Goal: Check status: Check status

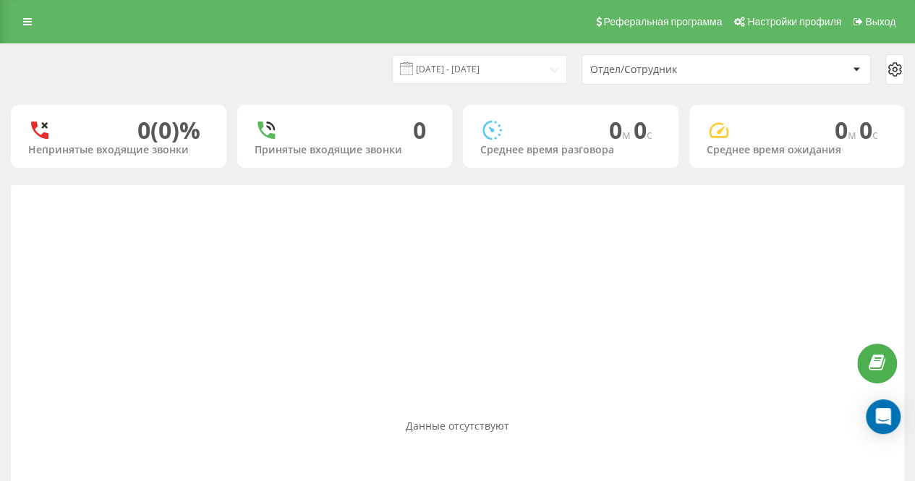
click at [313, 64] on div "[DATE] - [DATE] Отдел/Сотрудник" at bounding box center [458, 69] width 894 height 30
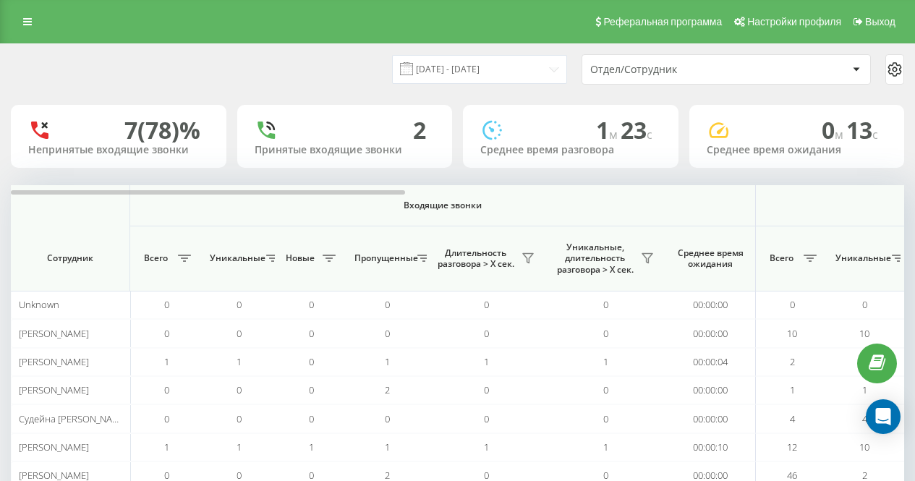
click at [371, 75] on div "[DATE] - [DATE]" at bounding box center [461, 69] width 211 height 28
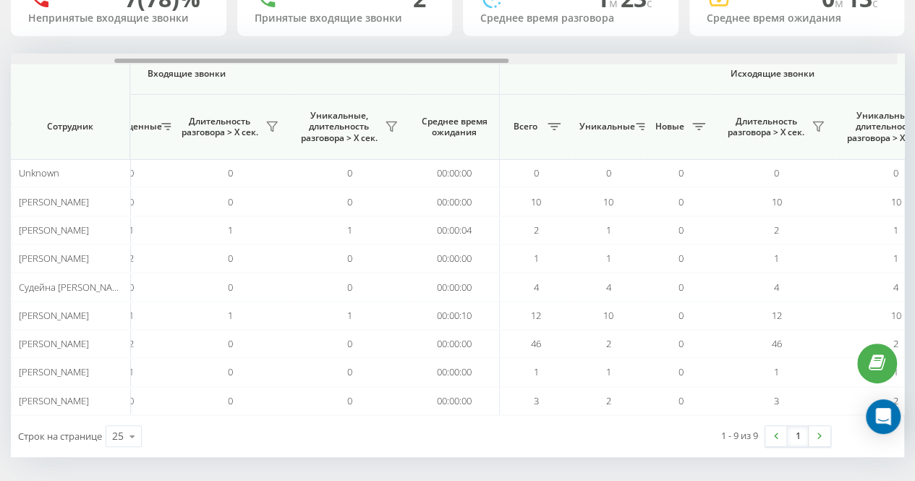
scroll to position [0, 260]
drag, startPoint x: 385, startPoint y: 62, endPoint x: 500, endPoint y: 51, distance: 115.6
click at [500, 51] on div "[DATE] - [DATE] Отдел/Сотрудник 7 (78)% Непринятые входящие звонки 2 Принятые в…" at bounding box center [458, 184] width 894 height 545
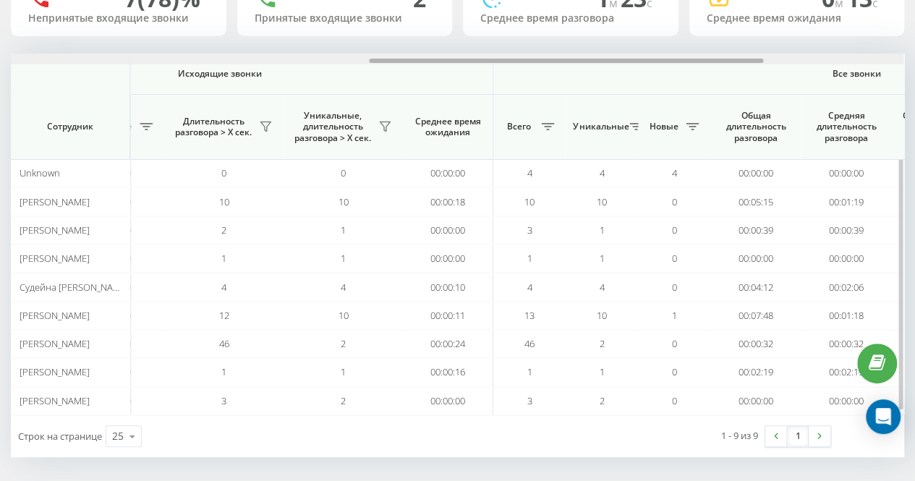
scroll to position [0, 811]
drag, startPoint x: 245, startPoint y: 62, endPoint x: 489, endPoint y: 60, distance: 243.9
click at [489, 60] on div at bounding box center [568, 61] width 394 height 4
click at [385, 122] on icon at bounding box center [384, 127] width 12 height 12
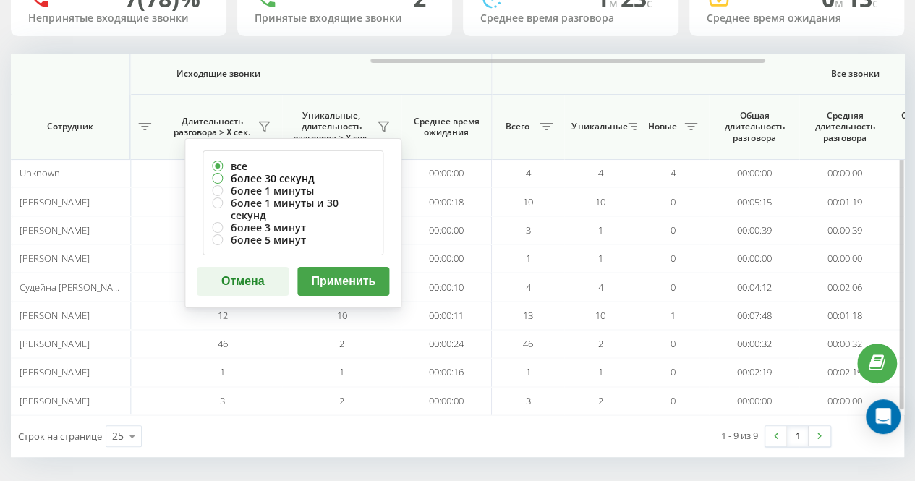
click at [342, 180] on label "более 30 секунд" at bounding box center [293, 178] width 162 height 12
radio input "true"
click at [351, 269] on button "Применить" at bounding box center [343, 281] width 92 height 29
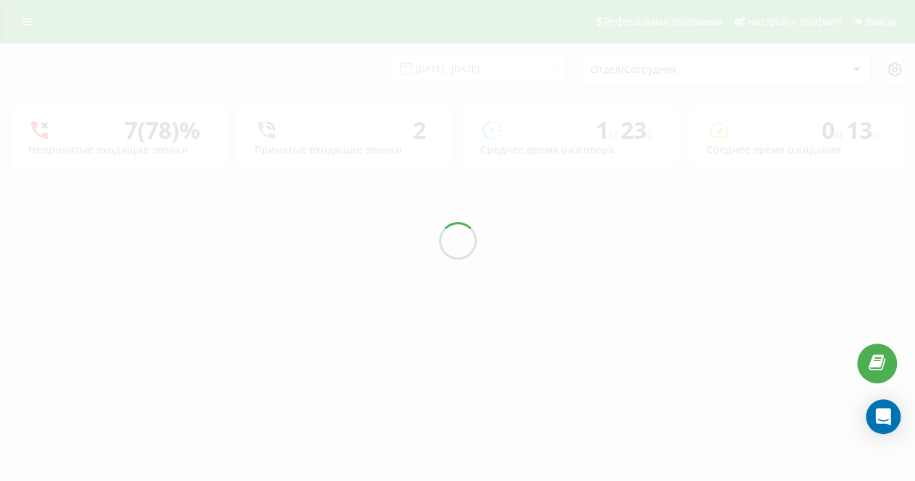
scroll to position [0, 0]
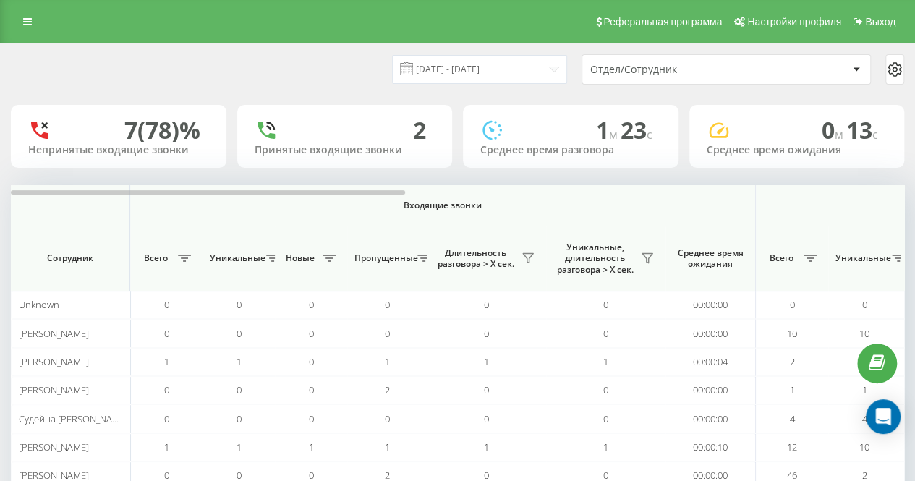
click at [340, 103] on div "21.08.2025 - 21.08.2025 Отдел/Сотрудник 7 (78)% Непринятые входящие звонки 2 Пр…" at bounding box center [458, 316] width 894 height 545
click at [646, 266] on button at bounding box center [648, 258] width 22 height 23
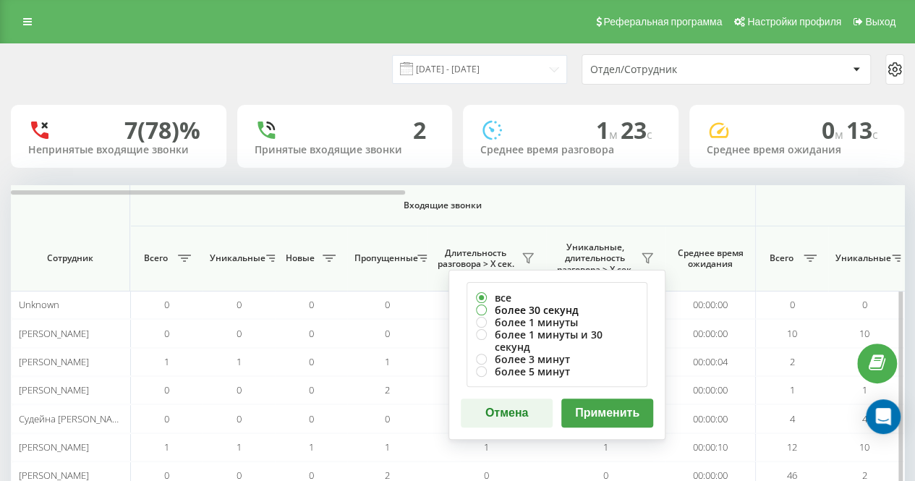
click at [580, 308] on label "более 30 секунд" at bounding box center [557, 310] width 162 height 12
radio input "true"
drag, startPoint x: 602, startPoint y: 399, endPoint x: 529, endPoint y: 315, distance: 111.9
click at [602, 400] on button "Применить" at bounding box center [608, 413] width 92 height 29
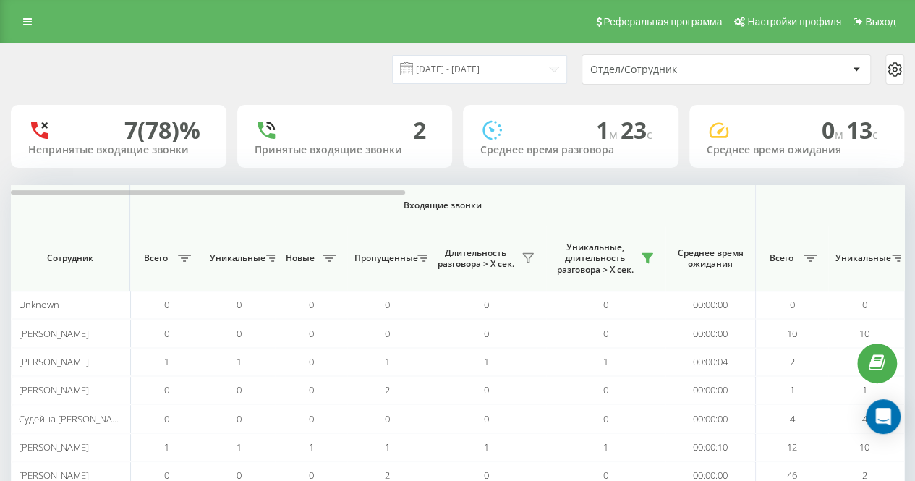
click at [295, 62] on div "[DATE] - [DATE] Отдел/Сотрудник" at bounding box center [458, 69] width 894 height 30
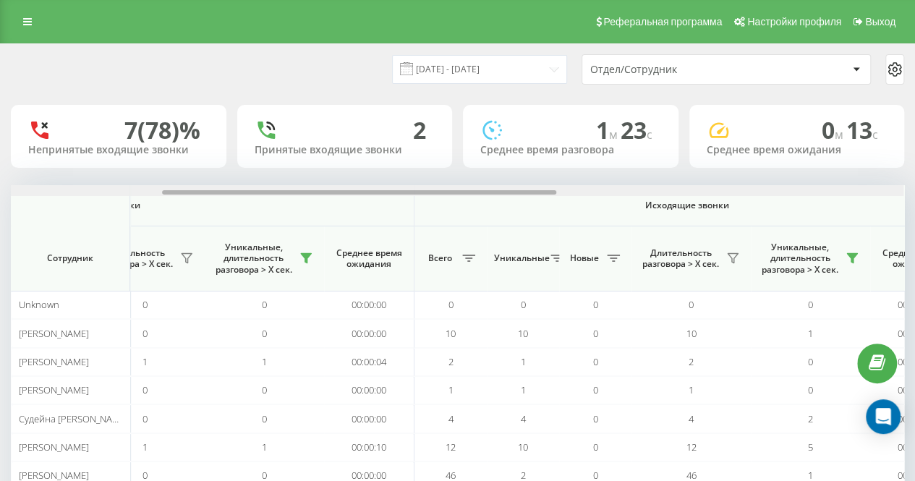
drag, startPoint x: 353, startPoint y: 190, endPoint x: 505, endPoint y: 177, distance: 152.5
click at [505, 177] on div "21.08.2025 - 21.08.2025 Отдел/Сотрудник 7 (78)% Непринятые входящие звонки 2 Пр…" at bounding box center [458, 316] width 894 height 545
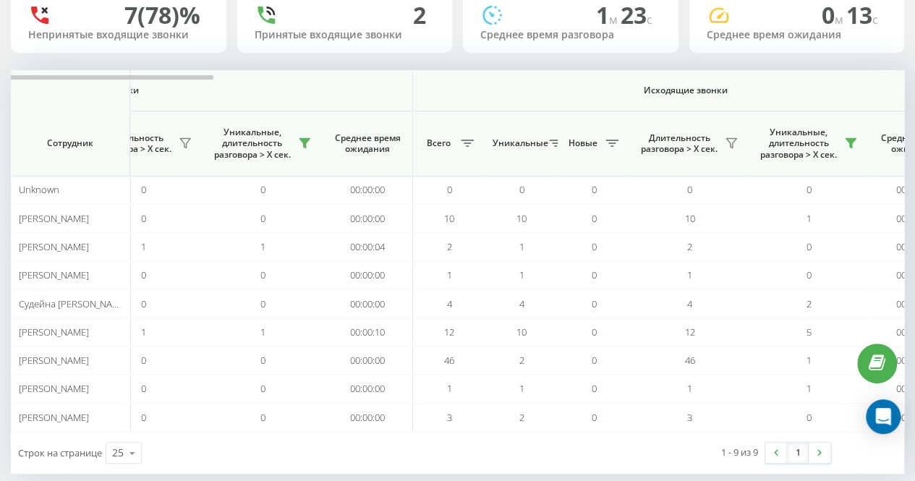
scroll to position [132, 0]
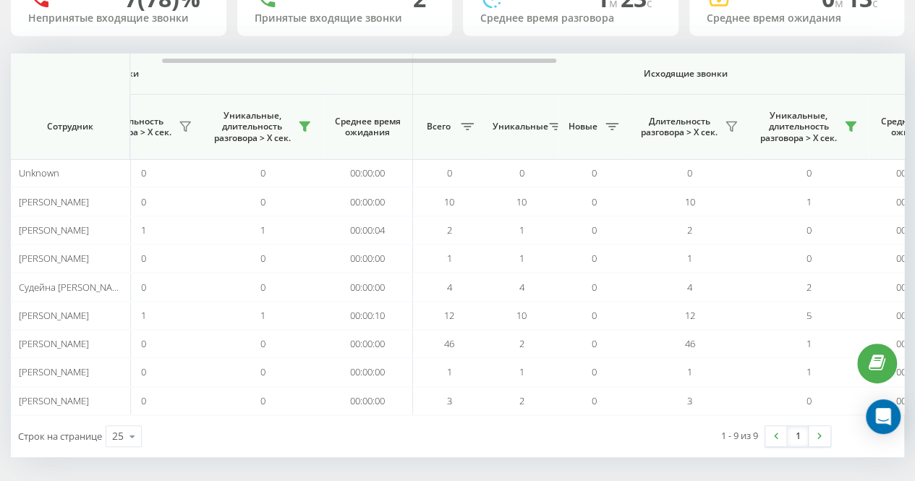
click at [469, 431] on div "Строк на странице 25 10 25 50 100 1 - 9 из 9 1" at bounding box center [458, 436] width 894 height 42
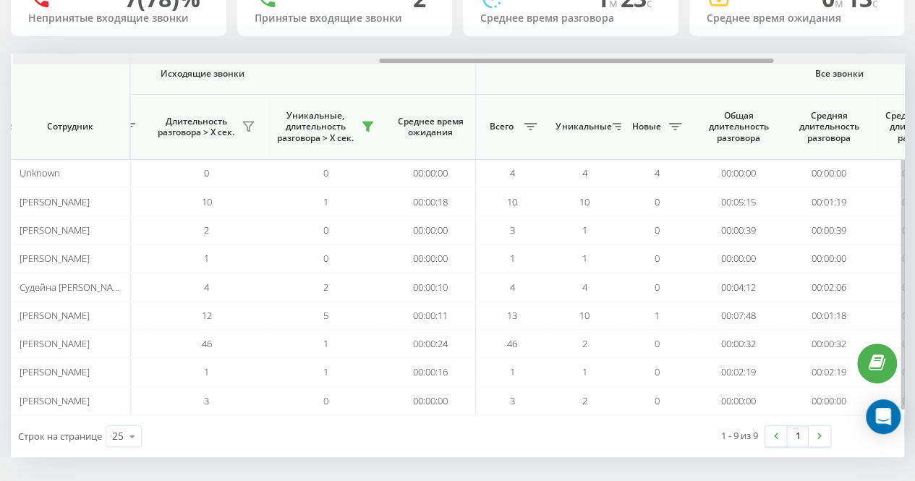
scroll to position [0, 829]
drag, startPoint x: 476, startPoint y: 59, endPoint x: 692, endPoint y: 57, distance: 215.7
click at [692, 57] on div at bounding box center [456, 59] width 893 height 11
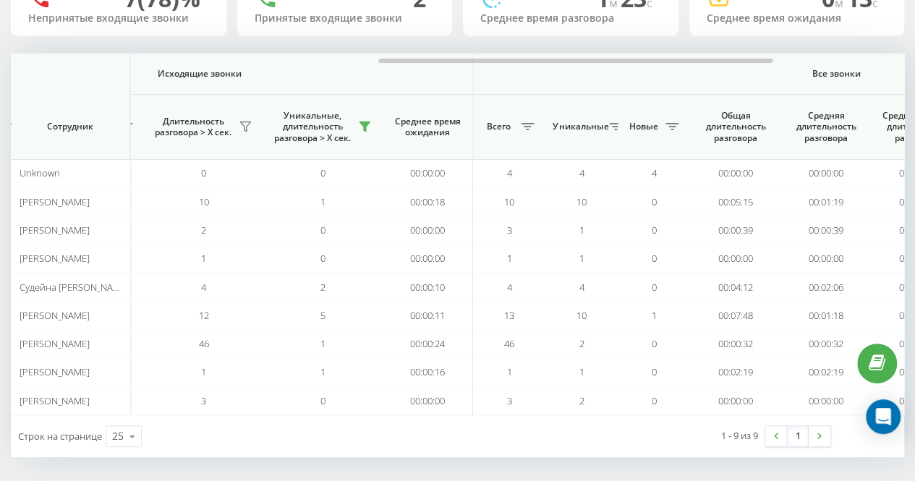
click at [495, 441] on div "Строк на странице 25 10 25 50 100 1 - 9 из 9 1" at bounding box center [458, 436] width 894 height 42
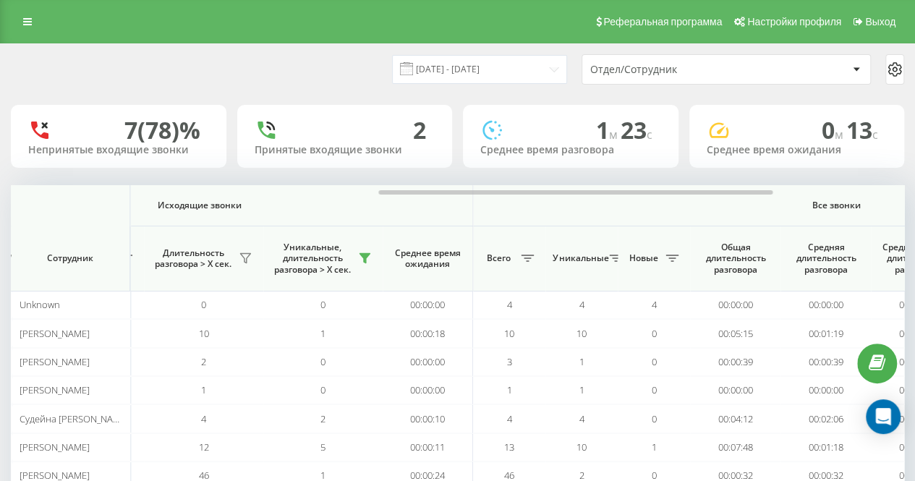
click at [402, 81] on div "[DATE] - [DATE]" at bounding box center [461, 69] width 211 height 28
click at [266, 71] on div "[DATE] - [DATE] Отдел/Сотрудник" at bounding box center [458, 69] width 894 height 30
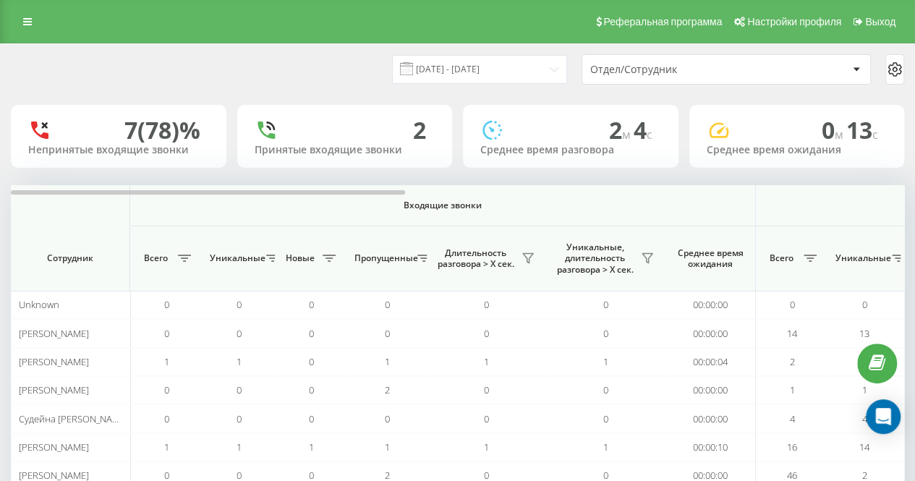
click at [347, 62] on div "[DATE] - [DATE] Отдел/Сотрудник" at bounding box center [458, 69] width 894 height 30
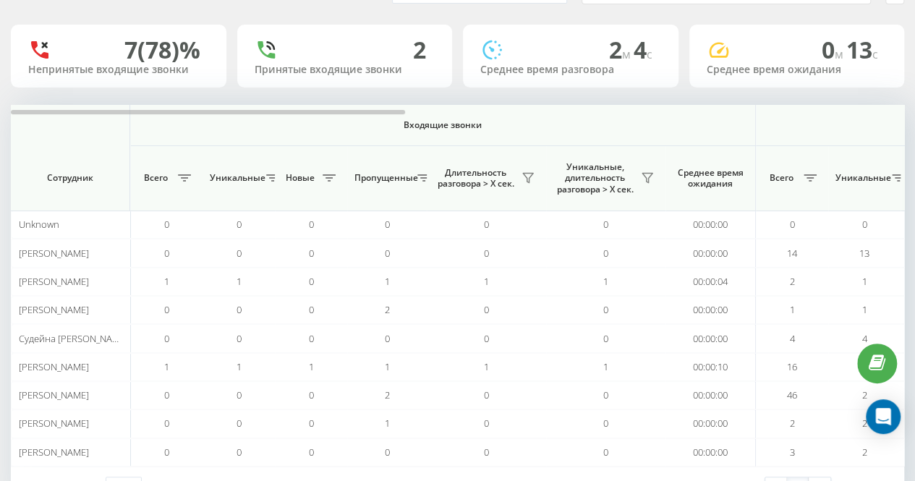
scroll to position [132, 0]
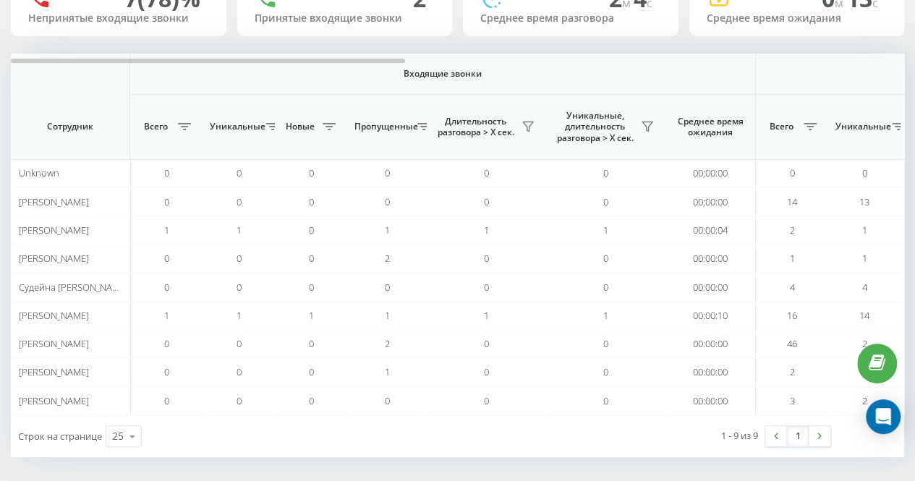
click at [323, 41] on div "[DATE] - [DATE] Отдел/Сотрудник 7 (78)% Непринятые входящие звонки 2 Принятые в…" at bounding box center [458, 184] width 894 height 545
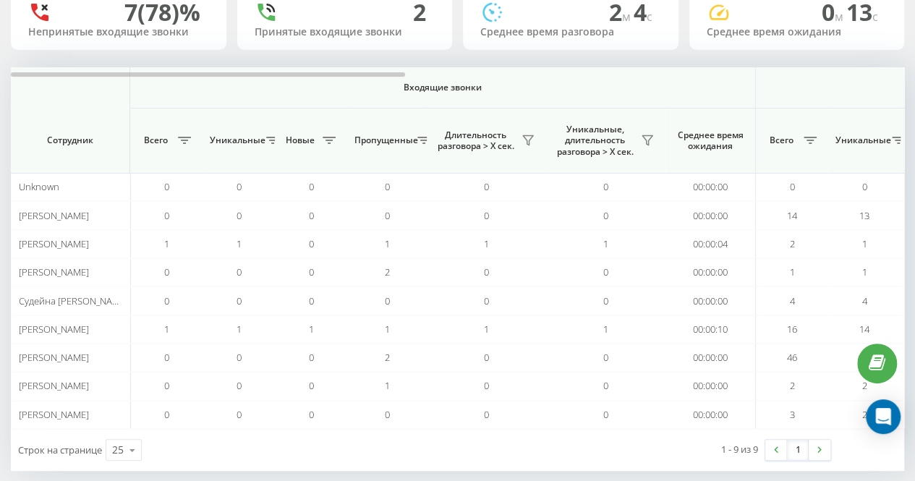
scroll to position [0, 0]
